Goal: Information Seeking & Learning: Learn about a topic

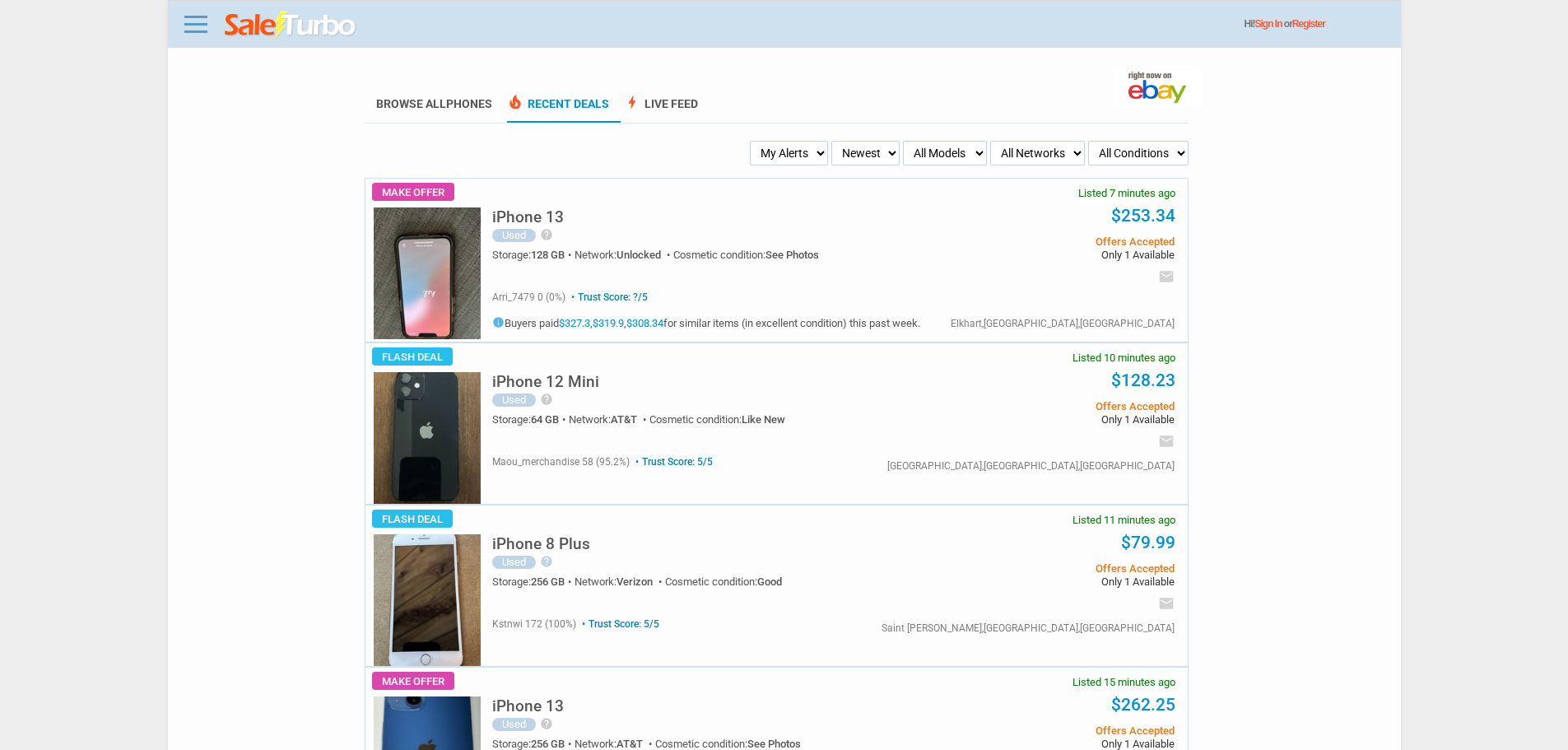
click at [780, 155] on select "My Alerts All Deals BIN Only w/ Offers Only" at bounding box center [789, 153] width 79 height 25
select select "flash_bin"
click at [755, 141] on select "My Alerts All Deals BIN Only w/ Offers Only" at bounding box center [789, 153] width 79 height 25
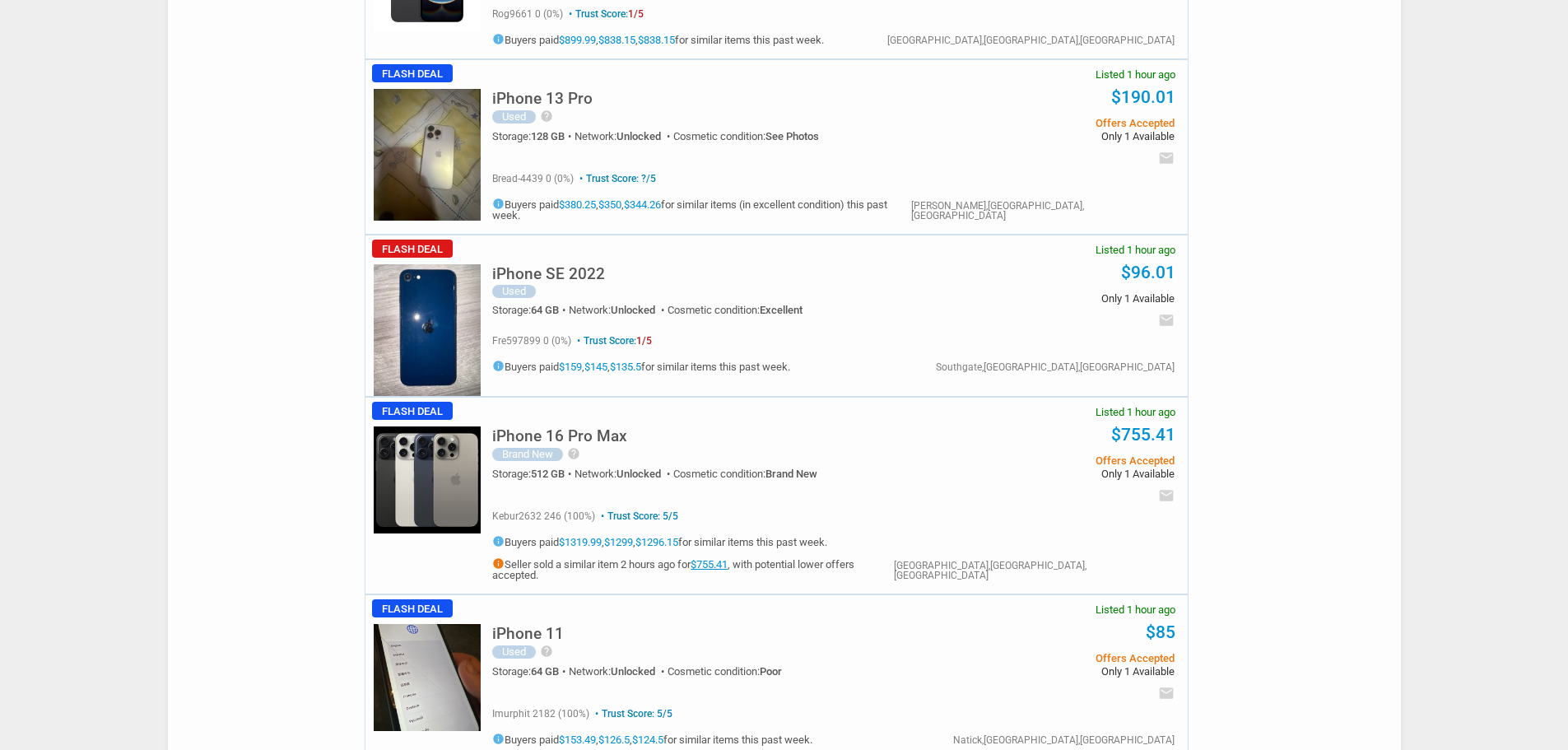
scroll to position [1647, 0]
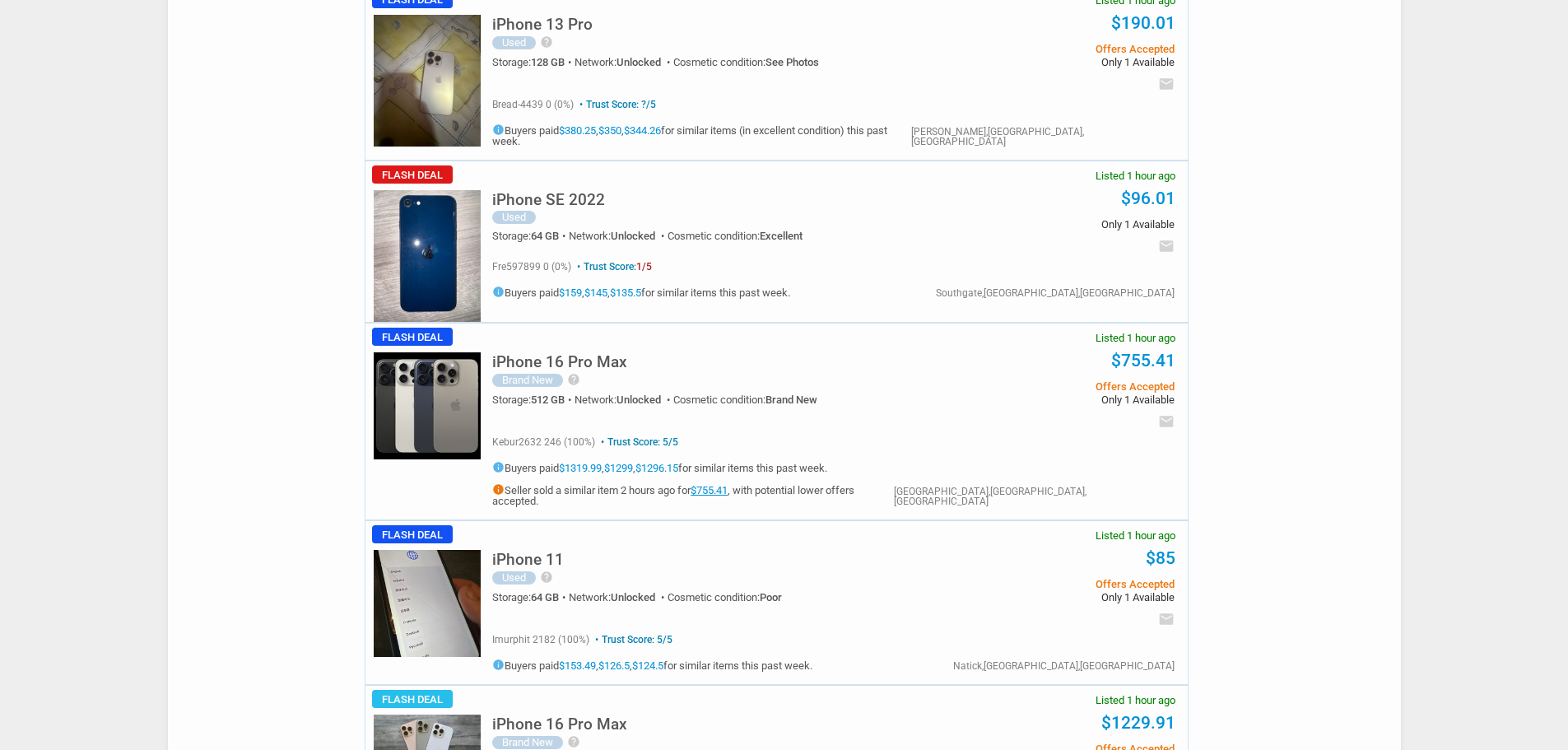
click at [572, 355] on h5 "iPhone 16 Pro Max" at bounding box center [560, 362] width 135 height 16
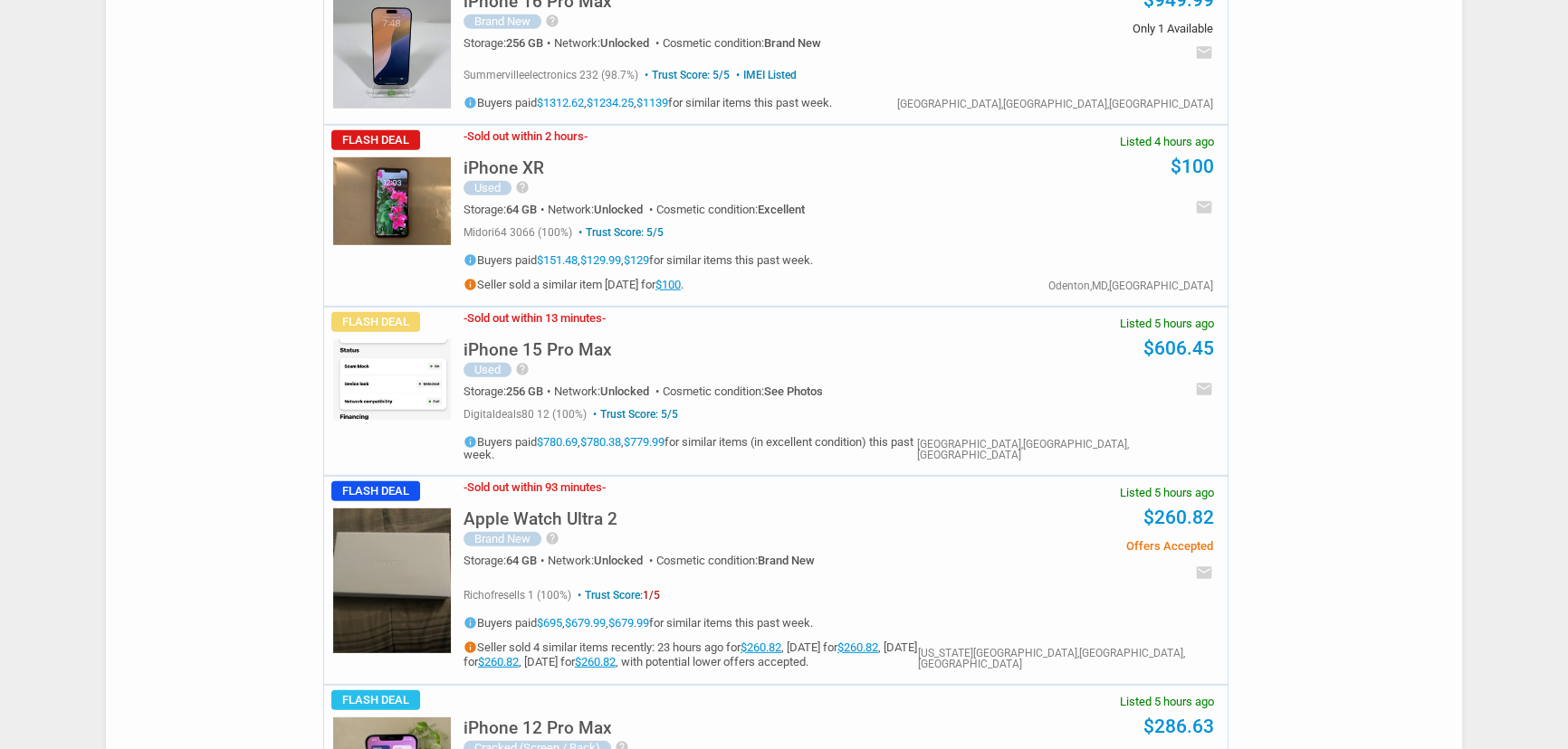
scroll to position [6527, 0]
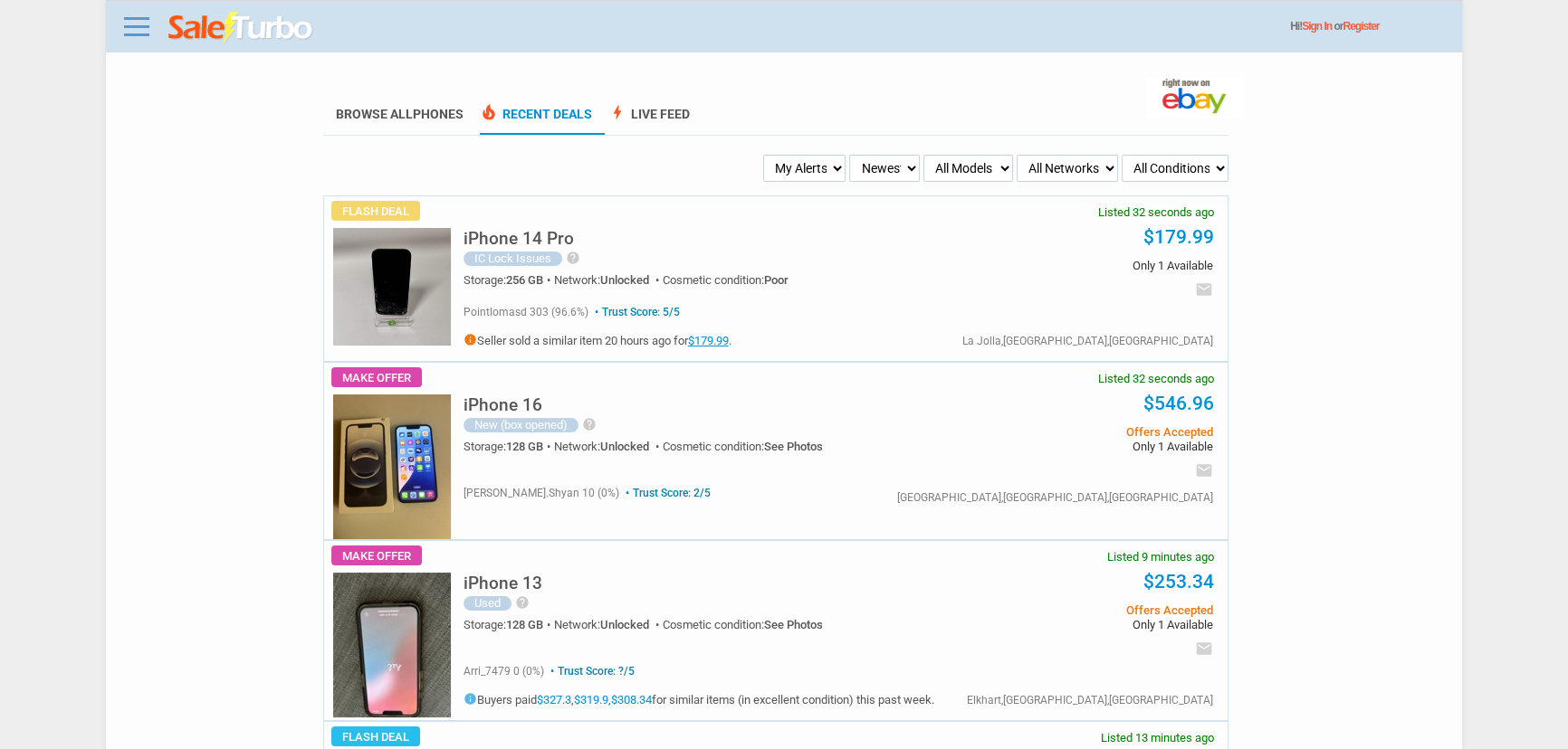
click at [837, 155] on select "My Alerts All Deals BIN Only w/ Offers Only" at bounding box center [805, 168] width 84 height 27
select select "flash_bin"
click at [765, 155] on select "My Alerts All Deals BIN Only w/ Offers Only" at bounding box center [805, 168] width 84 height 27
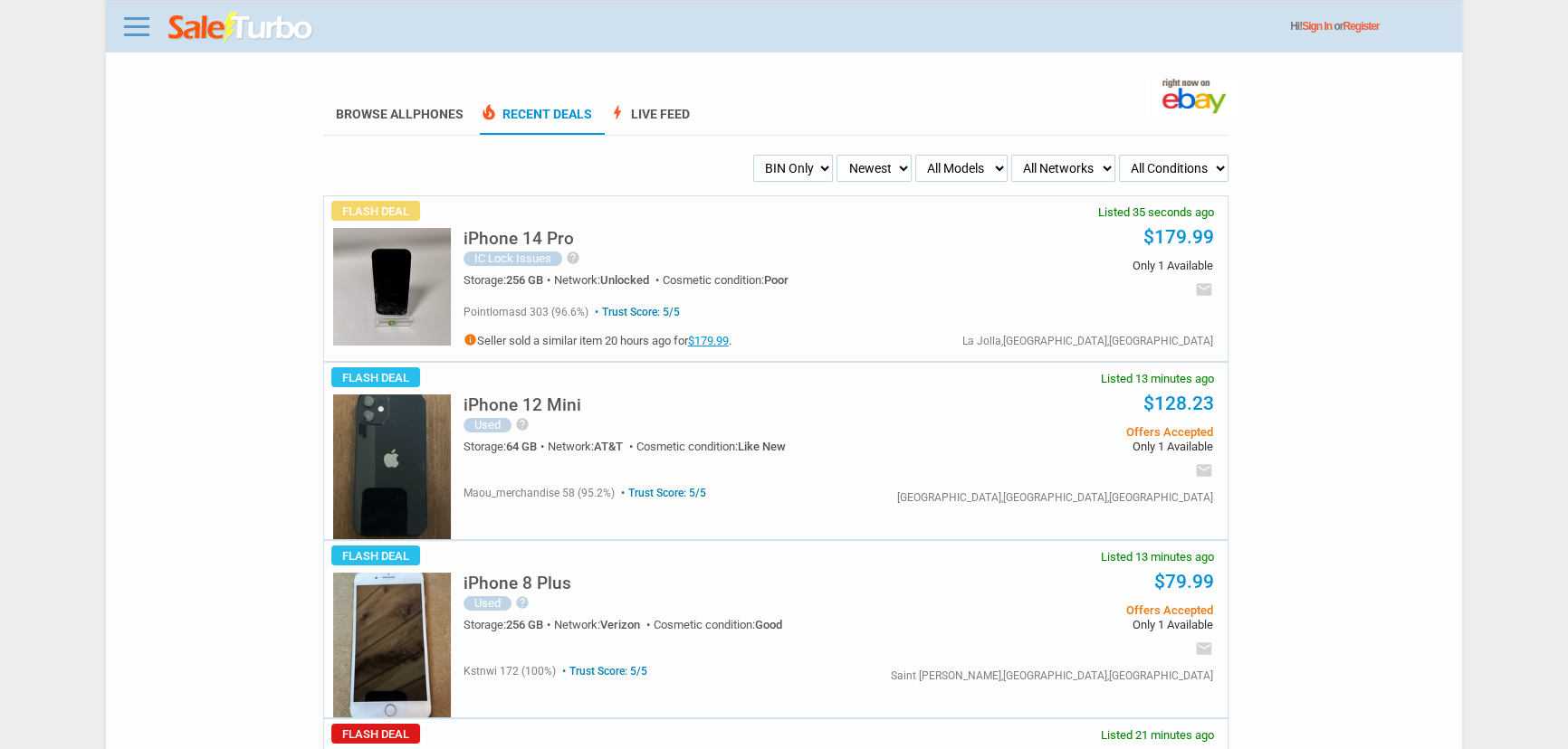
click at [800, 167] on select "My Alerts All Deals BIN Only w/ Offers Only" at bounding box center [793, 168] width 81 height 27
click at [753, 155] on select "My Alerts All Deals BIN Only w/ Offers Only" at bounding box center [793, 168] width 81 height 27
click at [793, 177] on select "My Alerts All Deals BIN Only w/ Offers Only" at bounding box center [793, 168] width 81 height 27
click at [753, 155] on select "My Alerts All Deals BIN Only w/ Offers Only" at bounding box center [793, 168] width 81 height 27
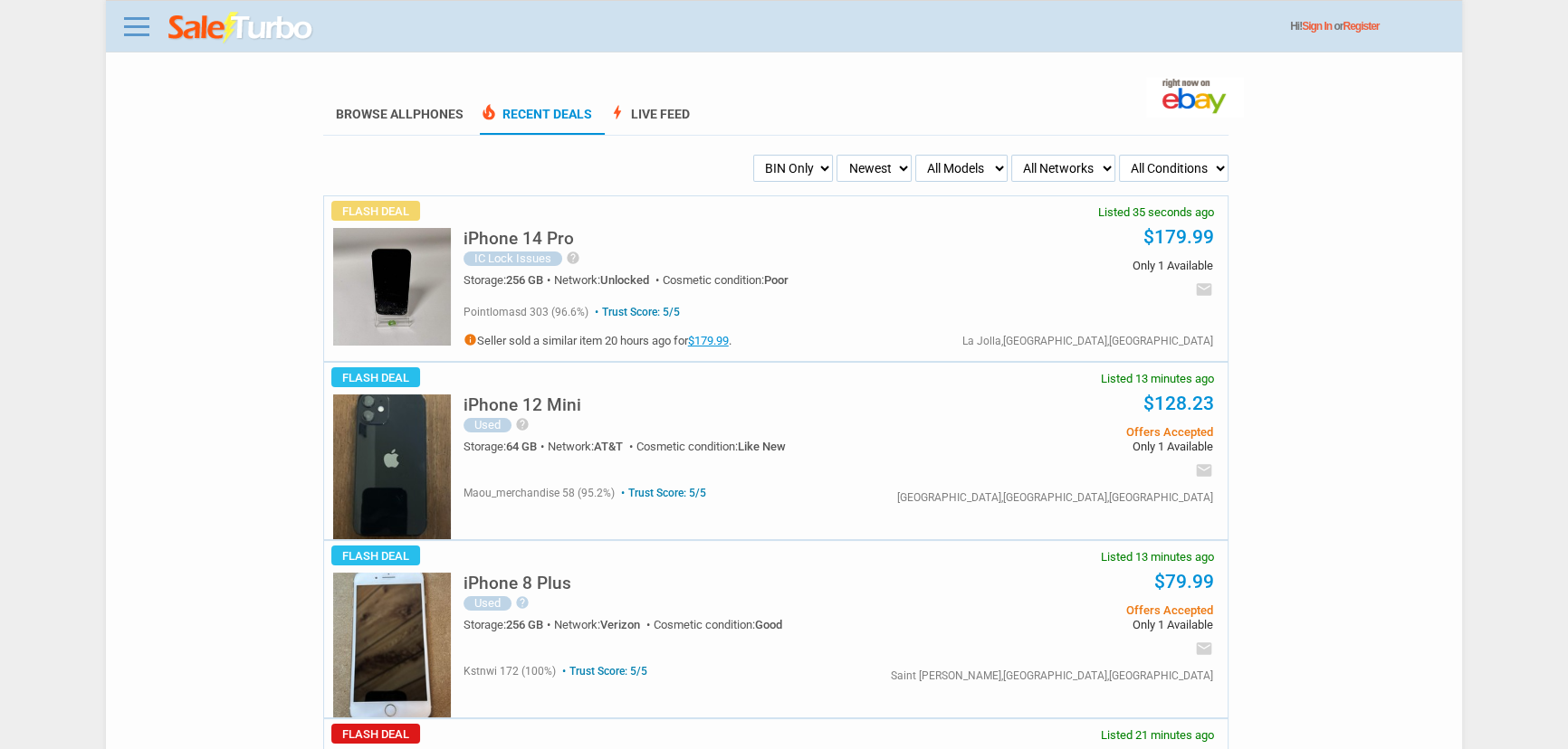
click at [796, 171] on select "My Alerts All Deals BIN Only w/ Offers Only" at bounding box center [793, 168] width 81 height 27
select select "all_deals"
click at [753, 155] on select "My Alerts All Deals BIN Only w/ Offers Only" at bounding box center [793, 168] width 81 height 27
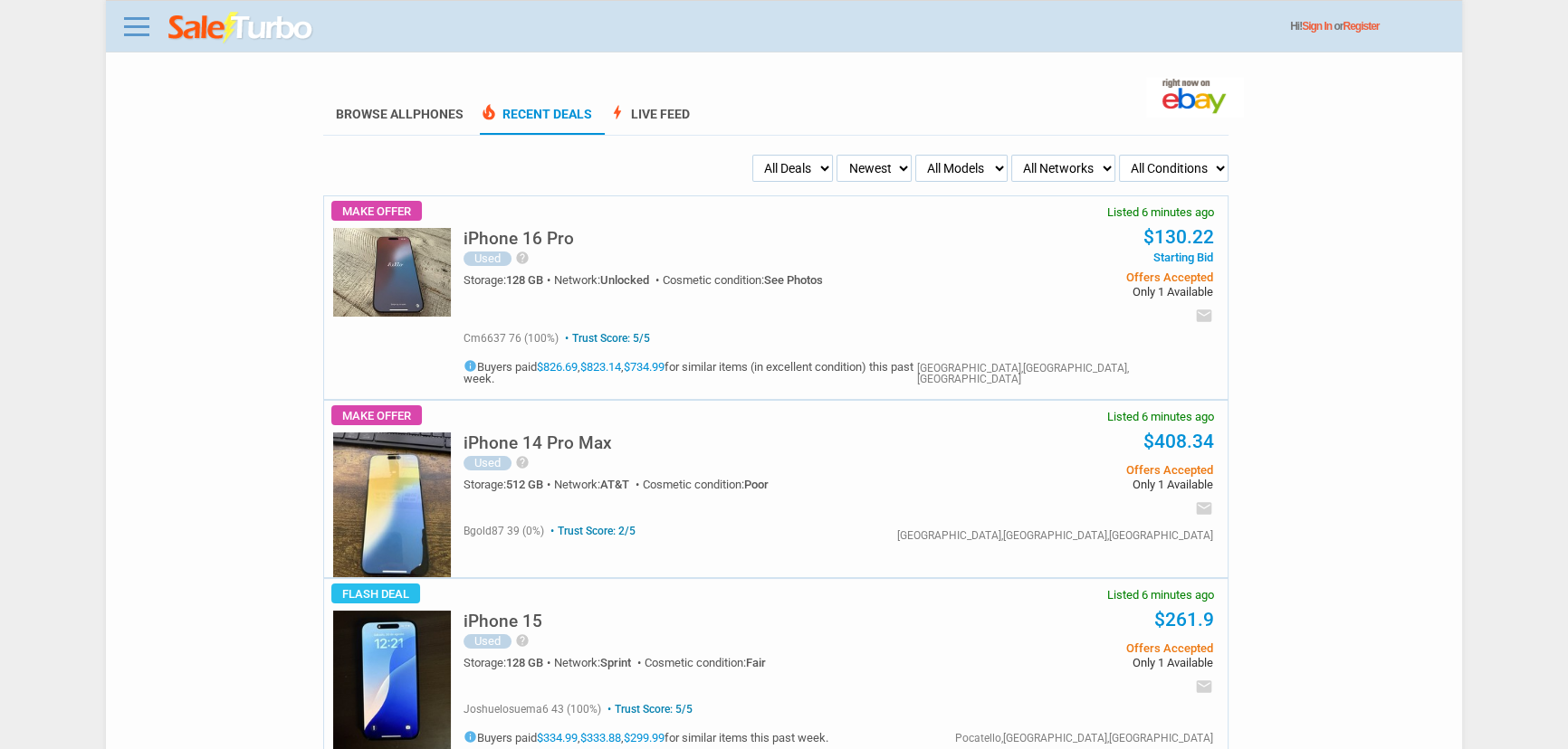
click at [799, 169] on select "My Alerts All Deals BIN Only w/ Offers Only" at bounding box center [793, 168] width 82 height 27
select select "flash_bin"
click at [752, 155] on select "My Alerts All Deals BIN Only w/ Offers Only" at bounding box center [793, 168] width 82 height 27
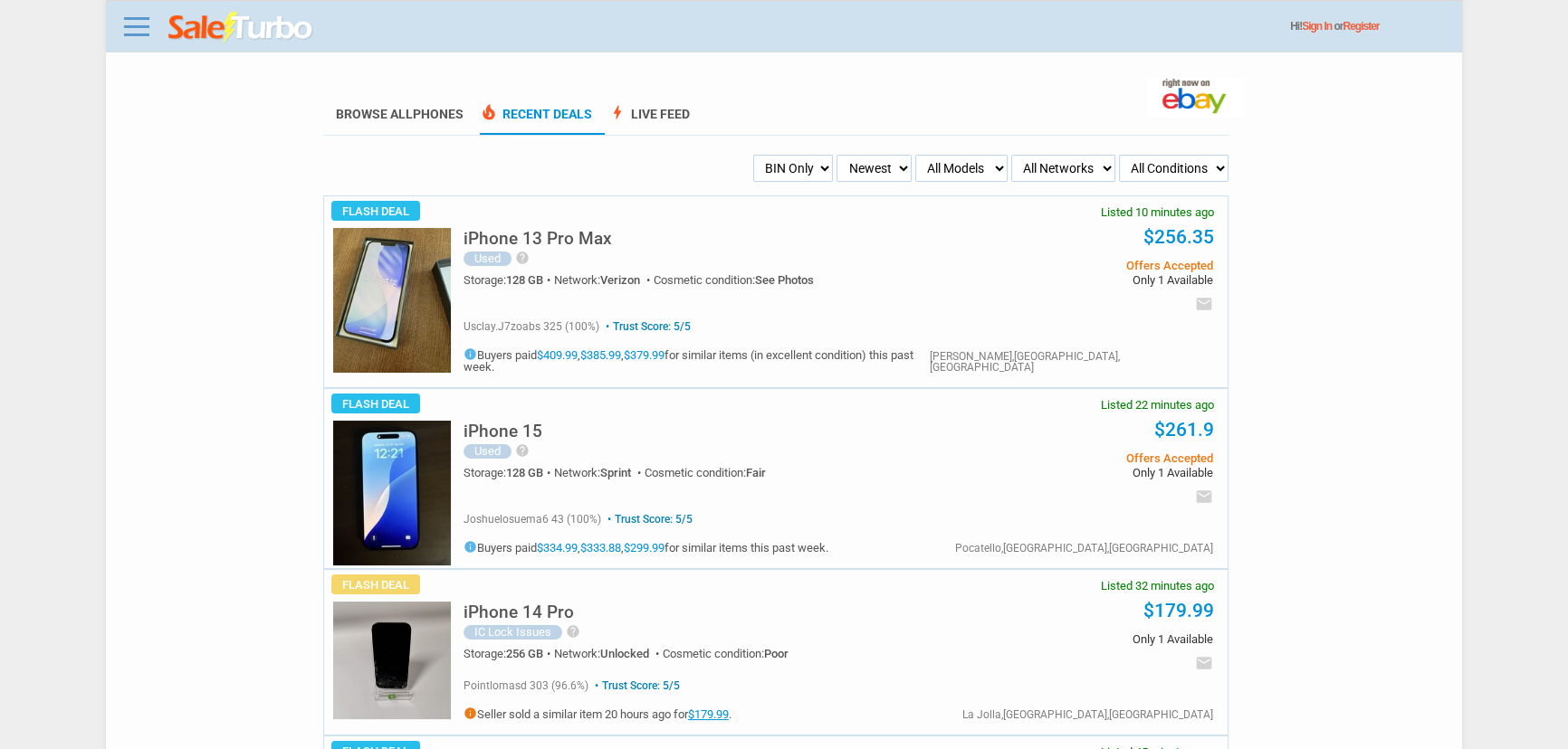
click at [397, 262] on img at bounding box center [391, 300] width 118 height 145
click at [377, 247] on img at bounding box center [391, 300] width 118 height 145
drag, startPoint x: 759, startPoint y: 175, endPoint x: 784, endPoint y: 179, distance: 25.3
click at [759, 175] on select "My Alerts All Deals BIN Only w/ Offers Only" at bounding box center [793, 168] width 81 height 27
click at [790, 297] on div "iPhone 13 Pro Max Used help The screen is flawless and the phone works fine. Wi…" at bounding box center [702, 262] width 477 height 94
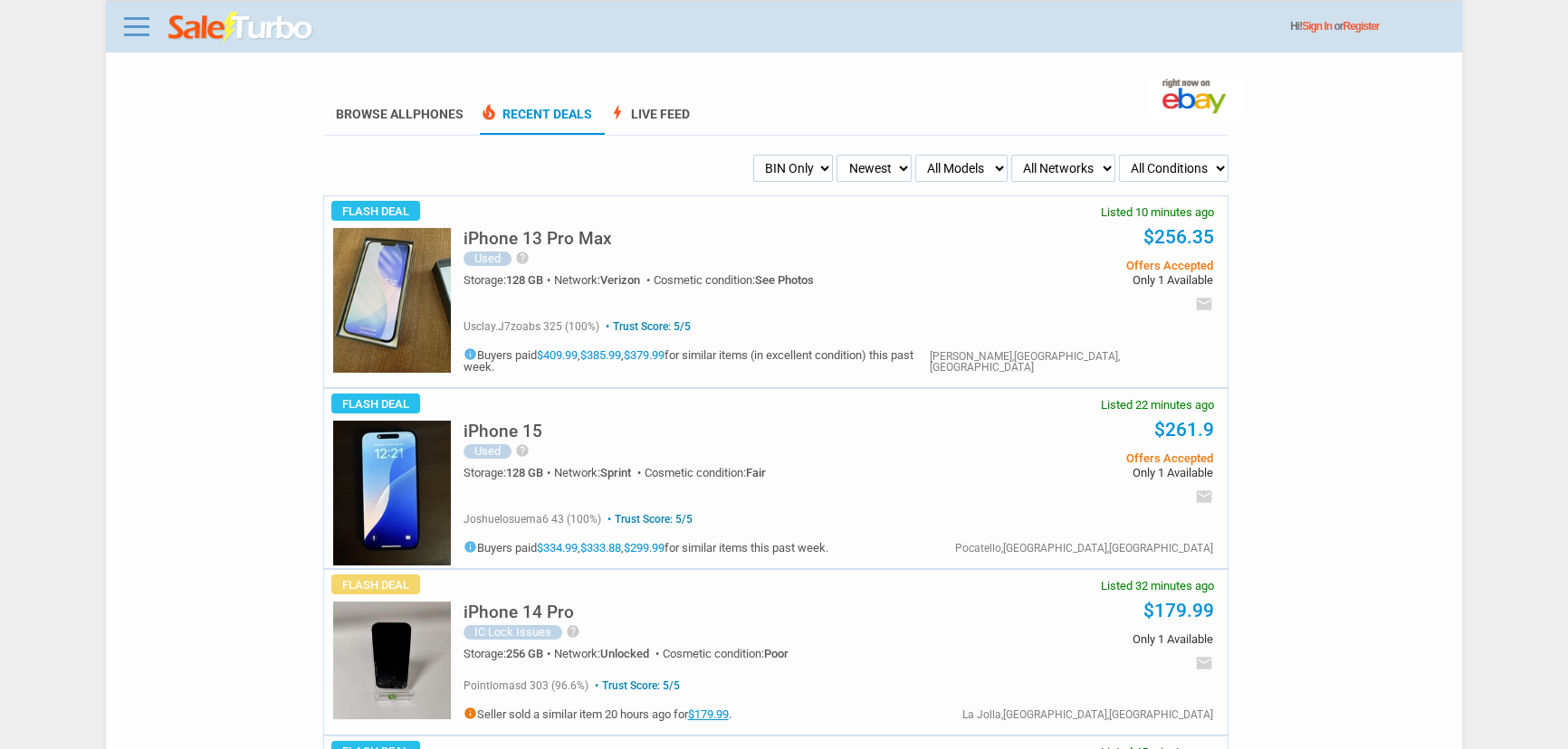
click at [786, 180] on select "My Alerts All Deals BIN Only w/ Offers Only" at bounding box center [793, 168] width 81 height 27
select select "flash_offers"
click at [753, 155] on select "My Alerts All Deals BIN Only w/ Offers Only" at bounding box center [793, 168] width 81 height 27
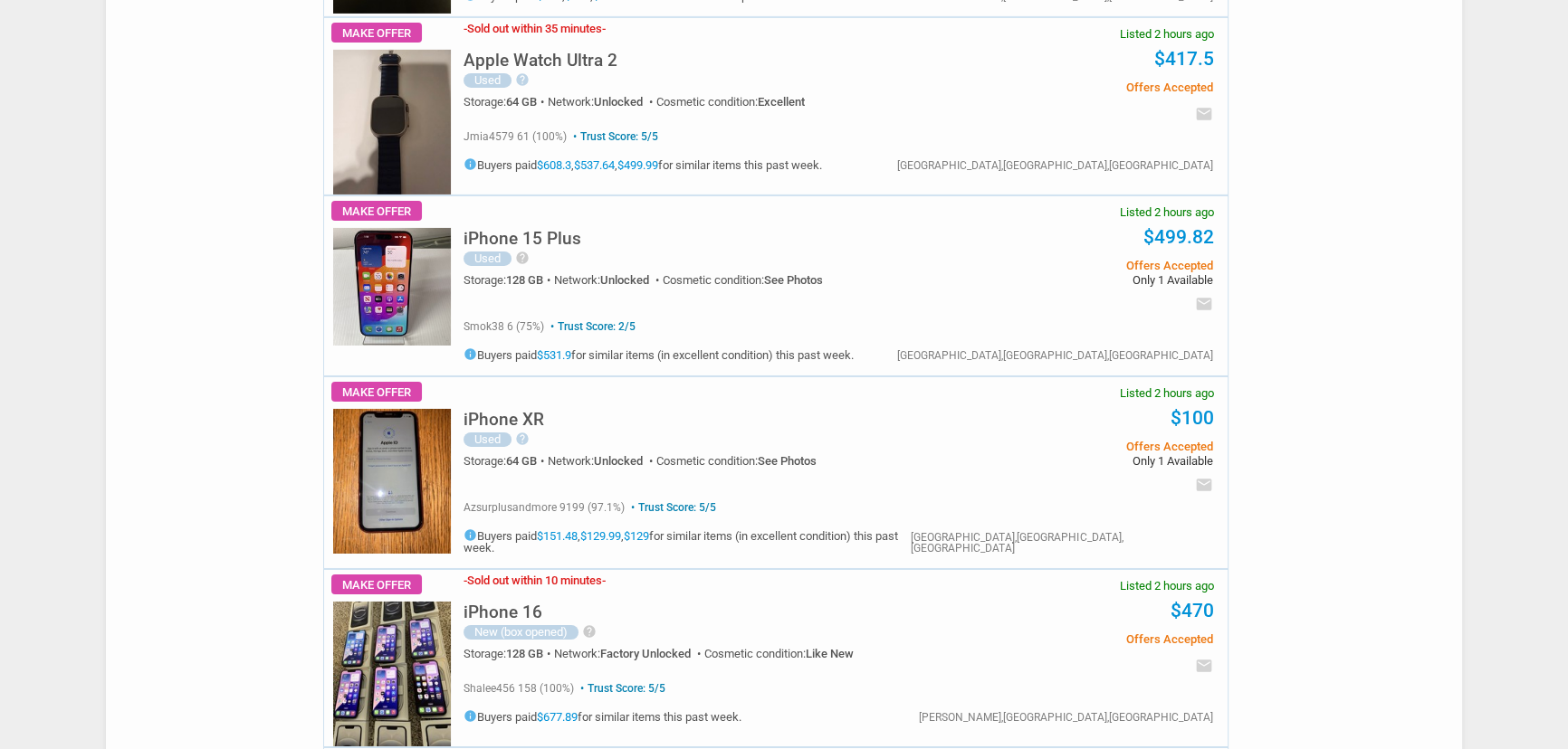
scroll to position [7980, 0]
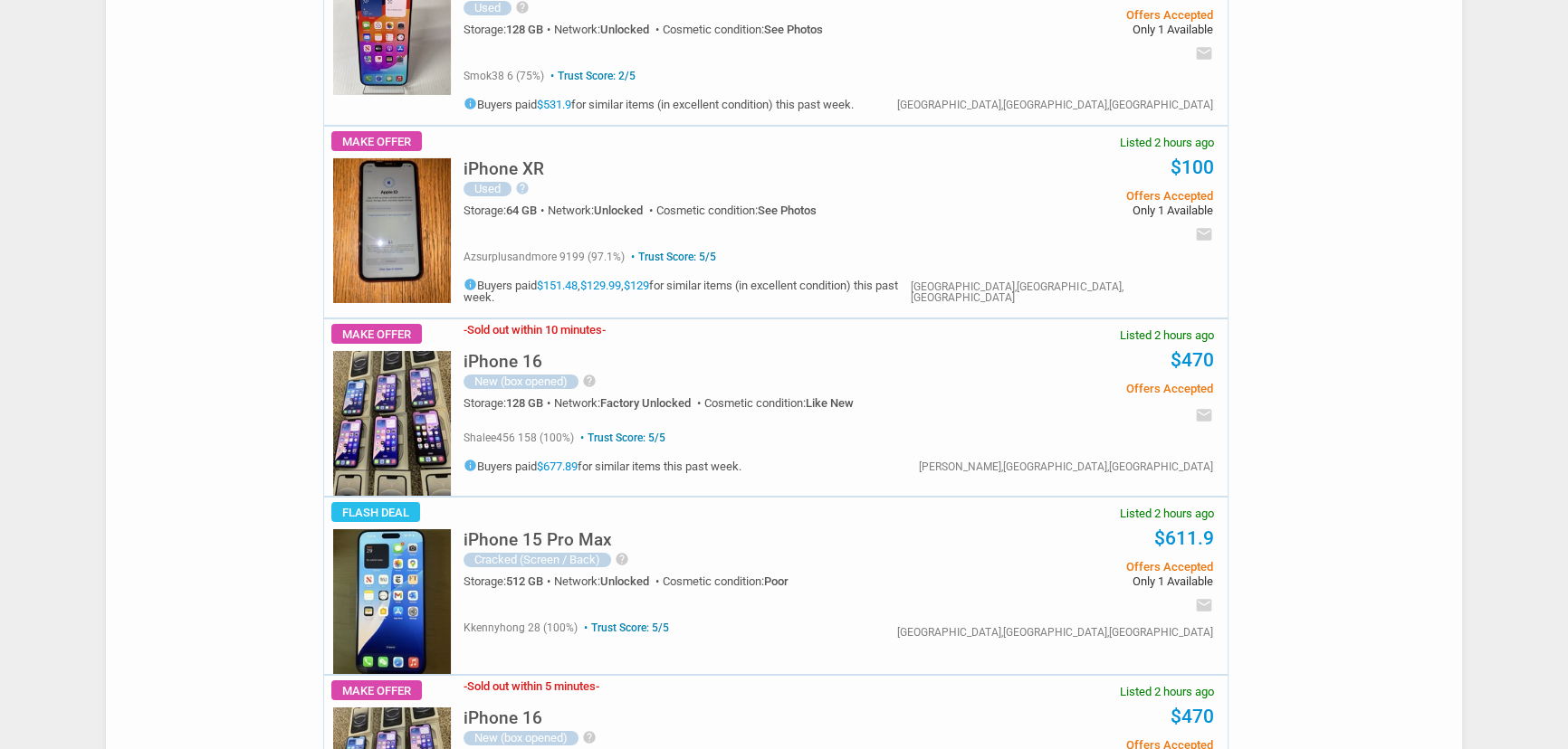
click at [397, 351] on img at bounding box center [391, 424] width 118 height 145
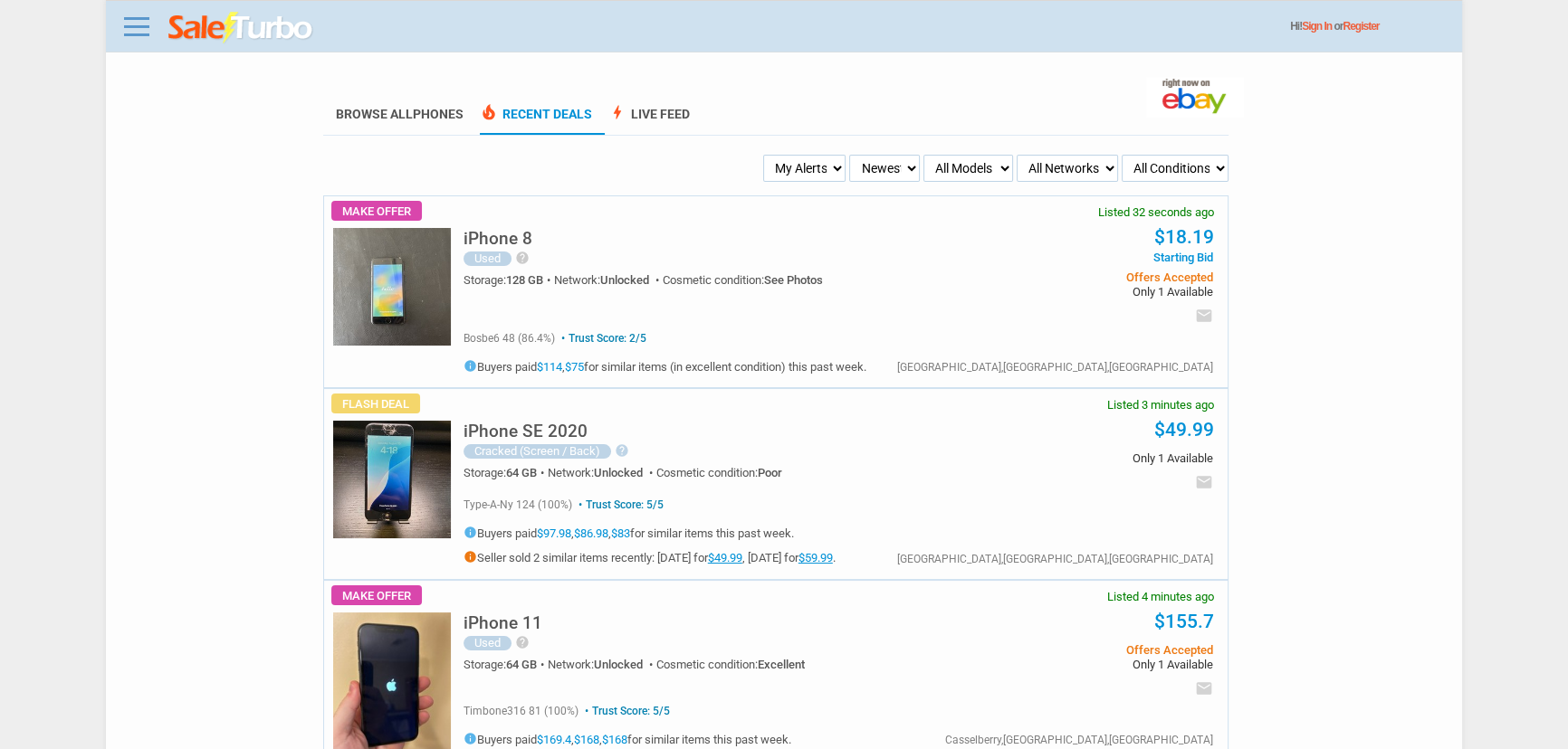
click at [866, 176] on select "Newest Oldest Sold Fastest Savvy Buyers Price (Low - High) Price (High - Low)" at bounding box center [884, 168] width 71 height 27
click at [822, 171] on select "My Alerts All Deals BIN Only w/ Offers Only" at bounding box center [805, 168] width 84 height 27
select select "flash_bin"
click at [765, 155] on select "My Alerts All Deals BIN Only w/ Offers Only" at bounding box center [805, 168] width 84 height 27
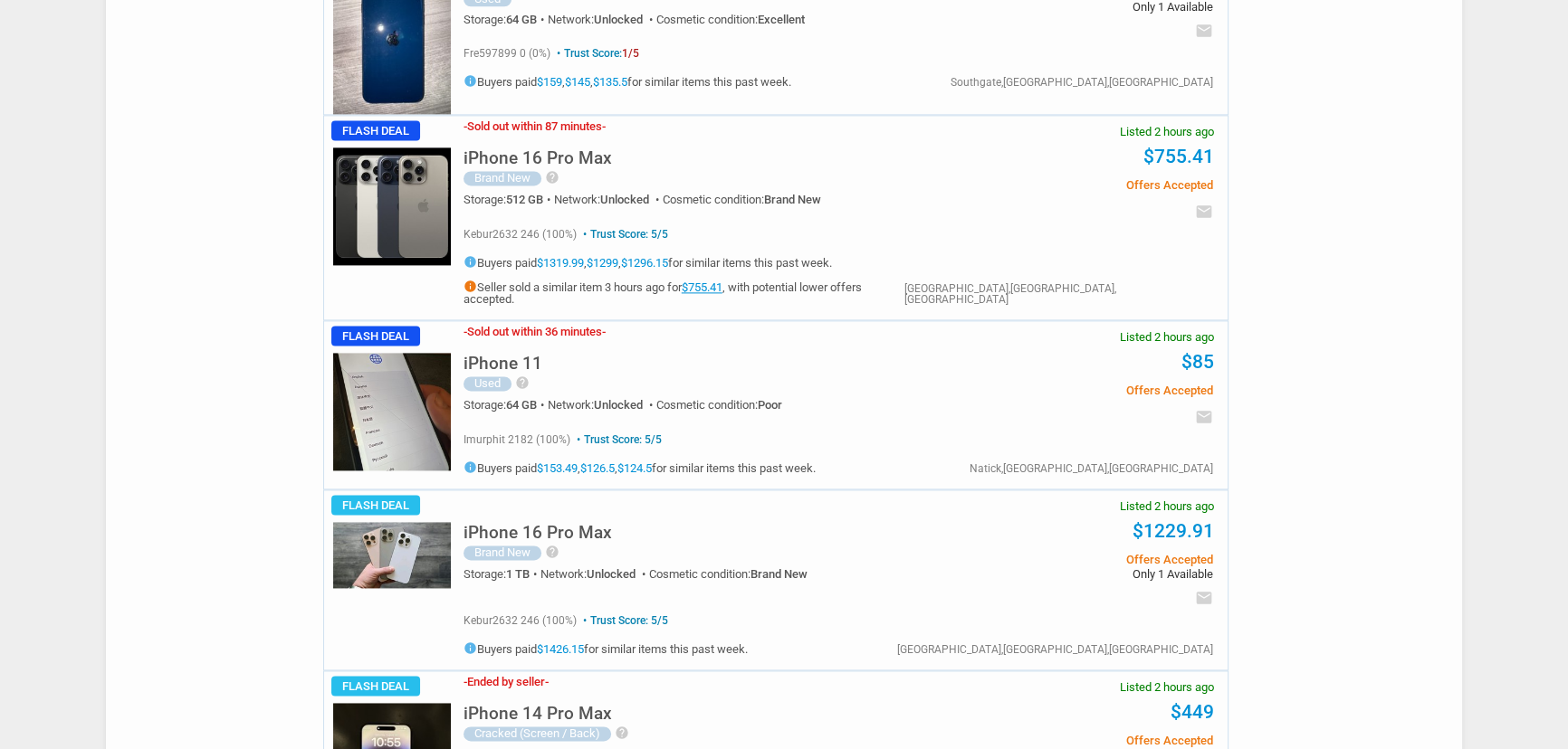
scroll to position [3208, 0]
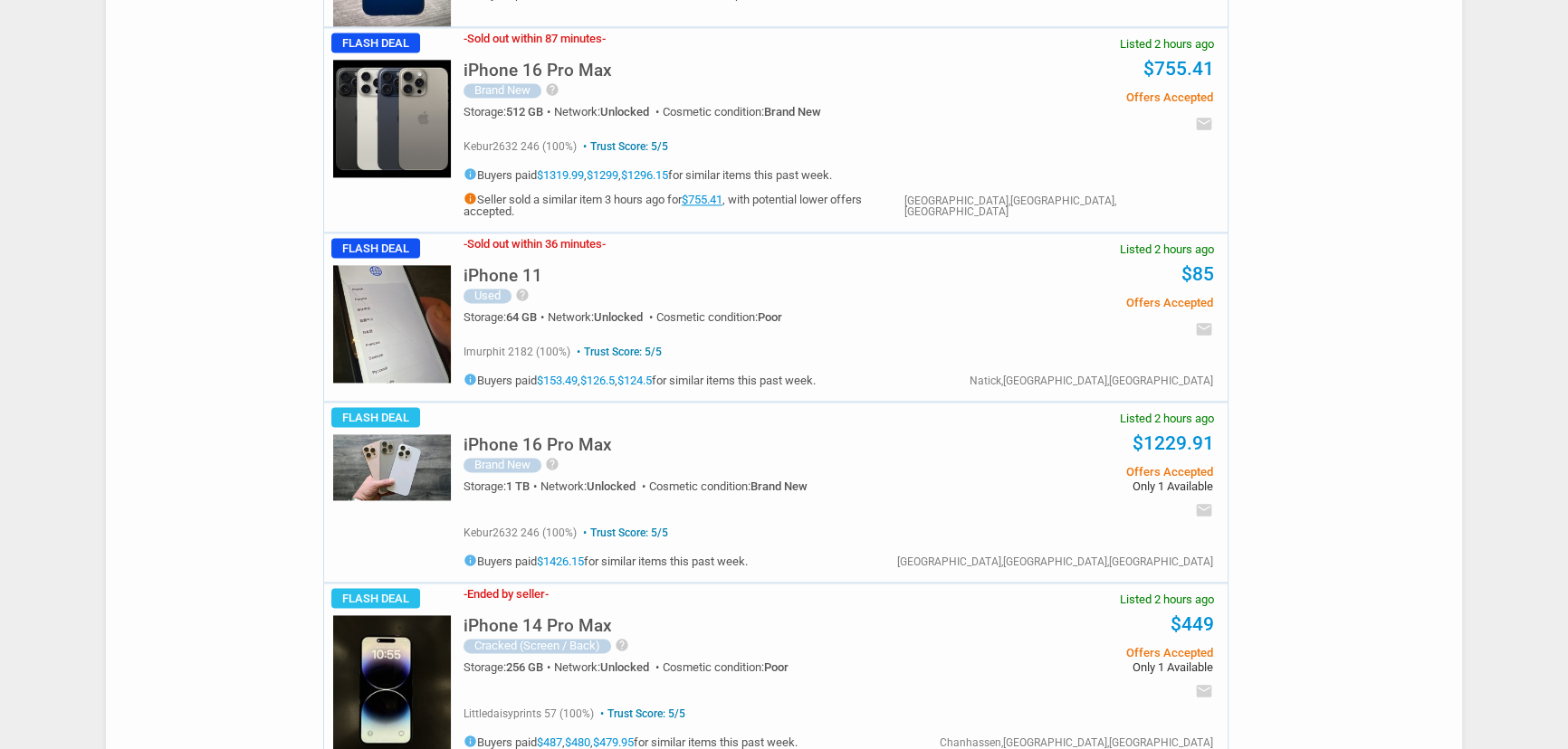
click at [575, 72] on h5 "iPhone 16 Pro Max" at bounding box center [538, 70] width 149 height 18
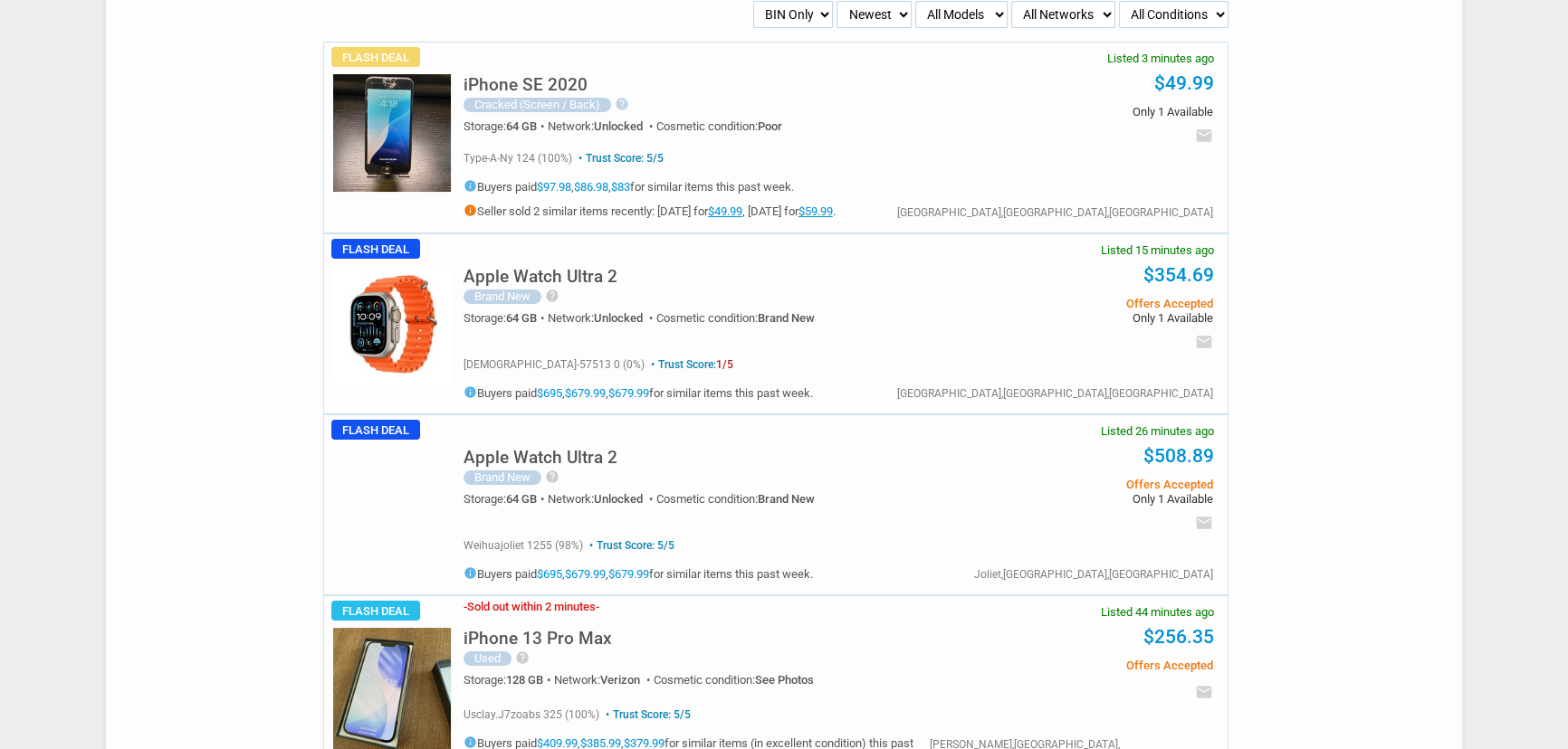
scroll to position [0, 0]
